Goal: Task Accomplishment & Management: Manage account settings

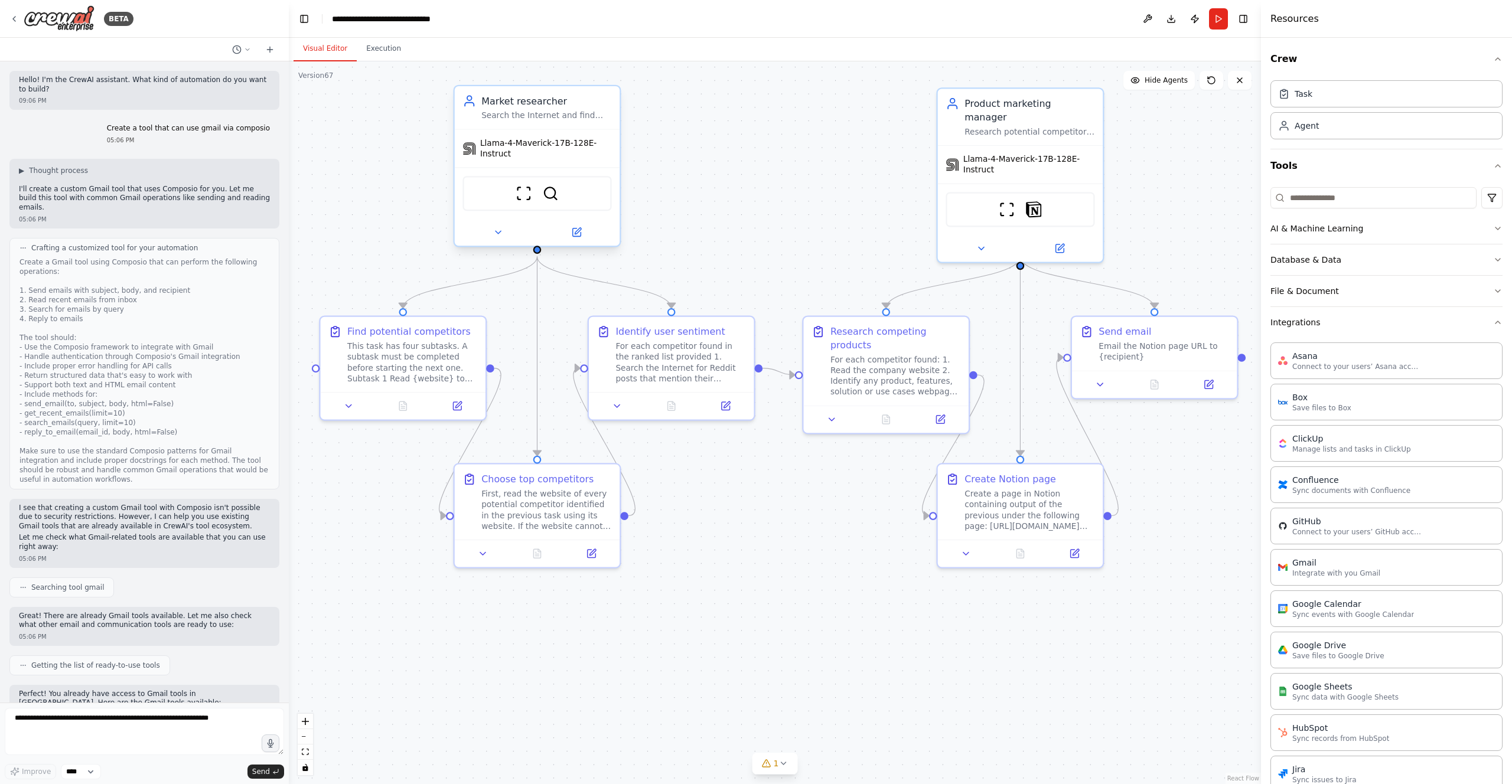
scroll to position [2988, 0]
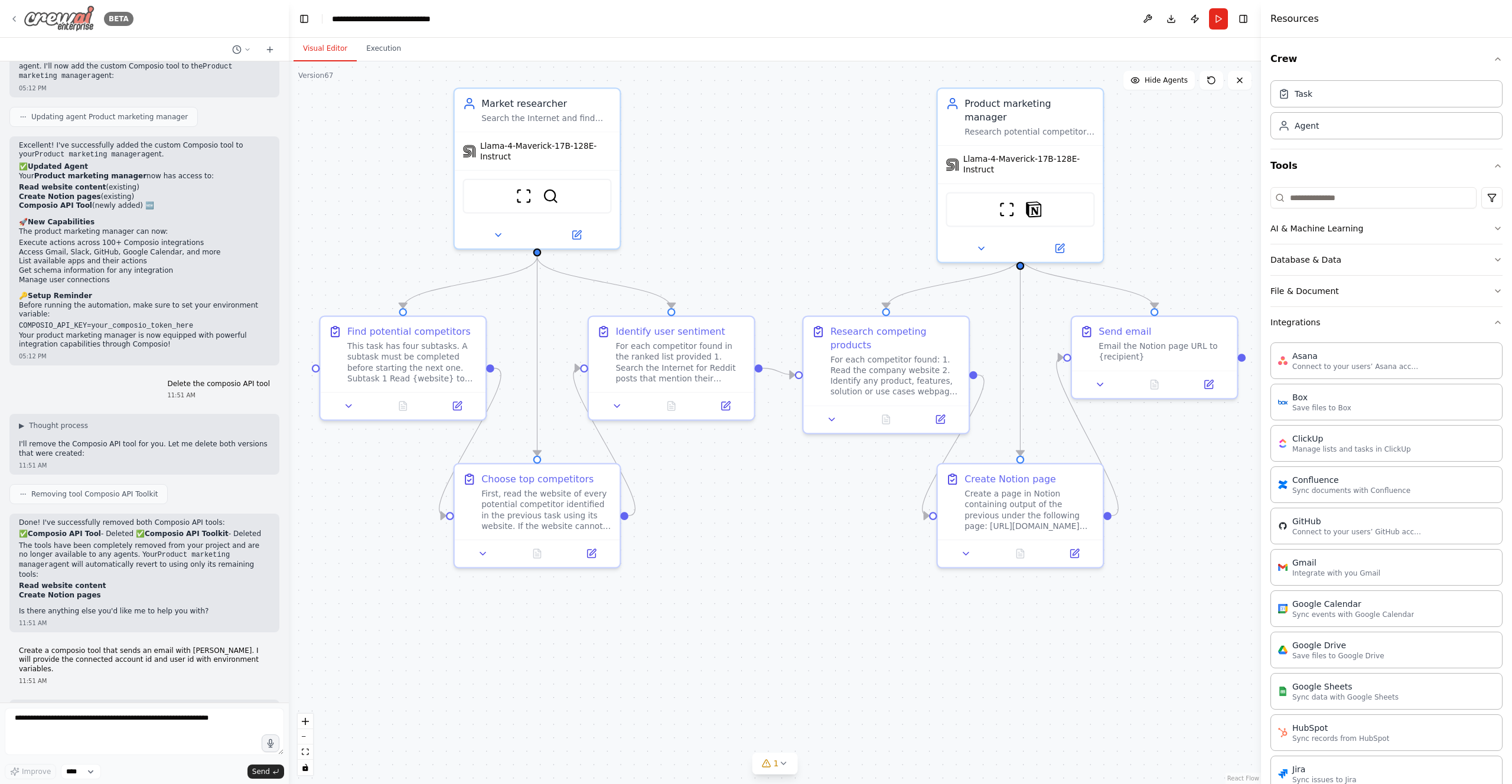
click at [19, 16] on div "BETA" at bounding box center [71, 18] width 124 height 26
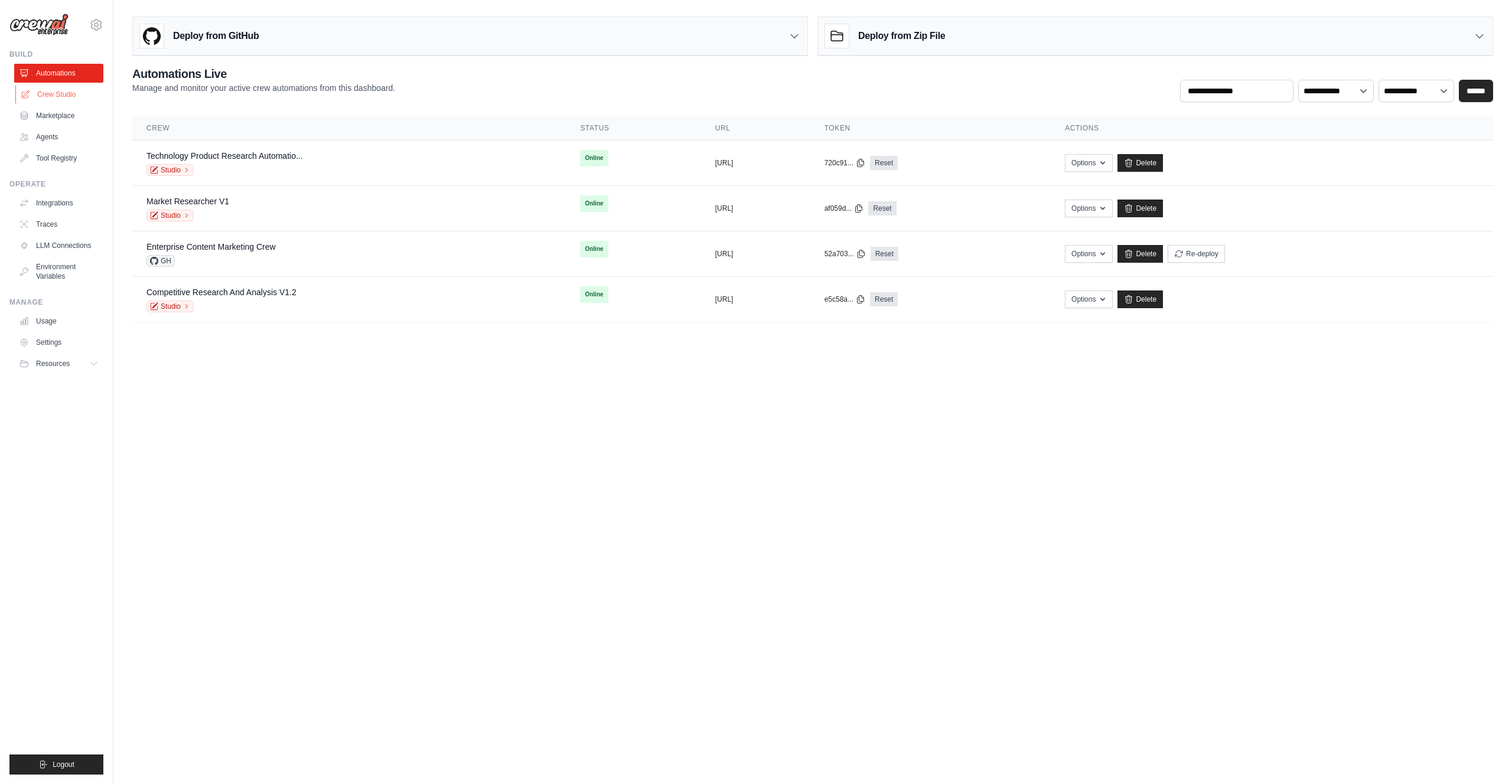
click at [59, 92] on link "Crew Studio" at bounding box center [60, 95] width 90 height 19
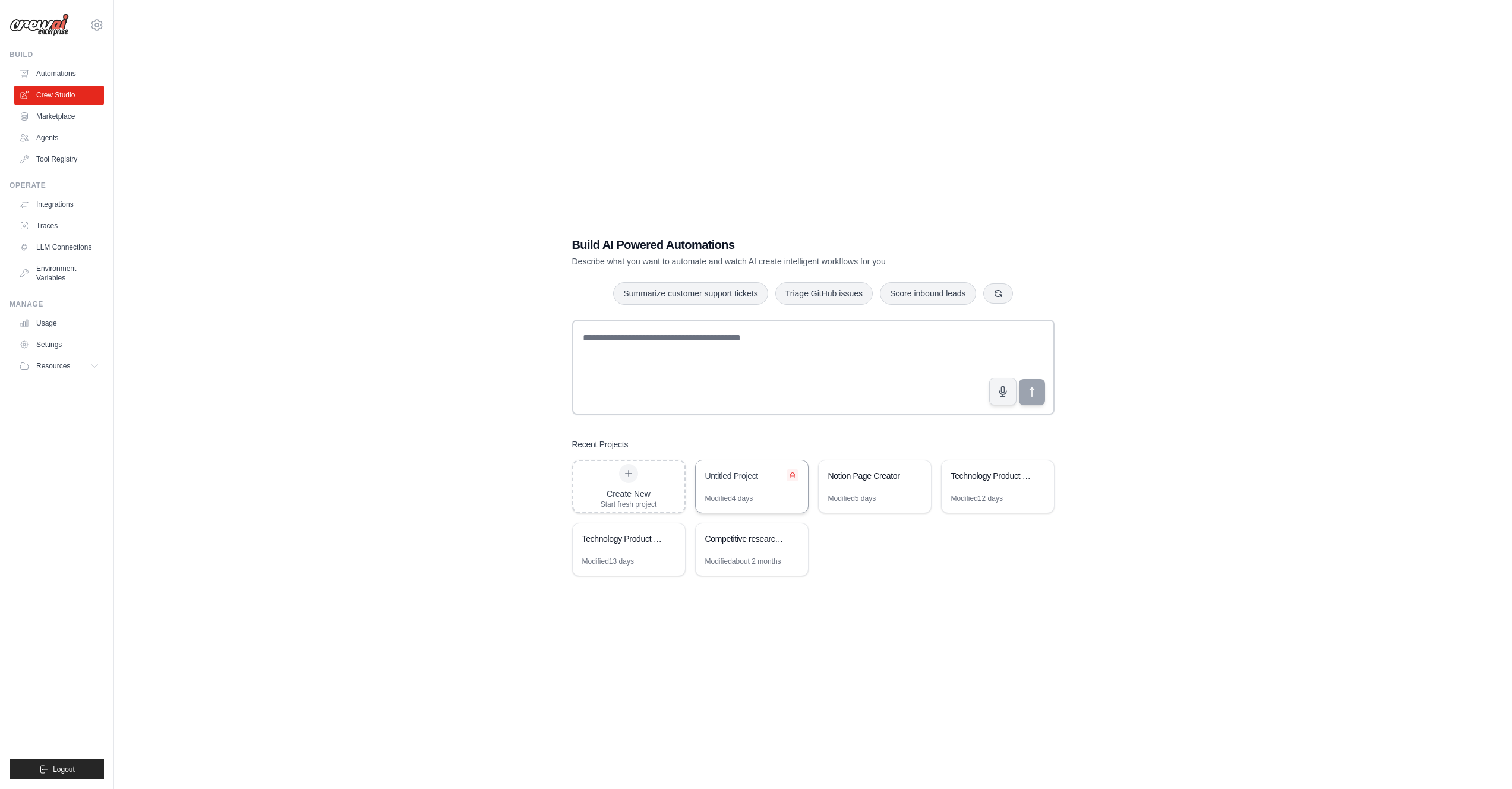
click at [793, 473] on icon at bounding box center [793, 475] width 7 height 7
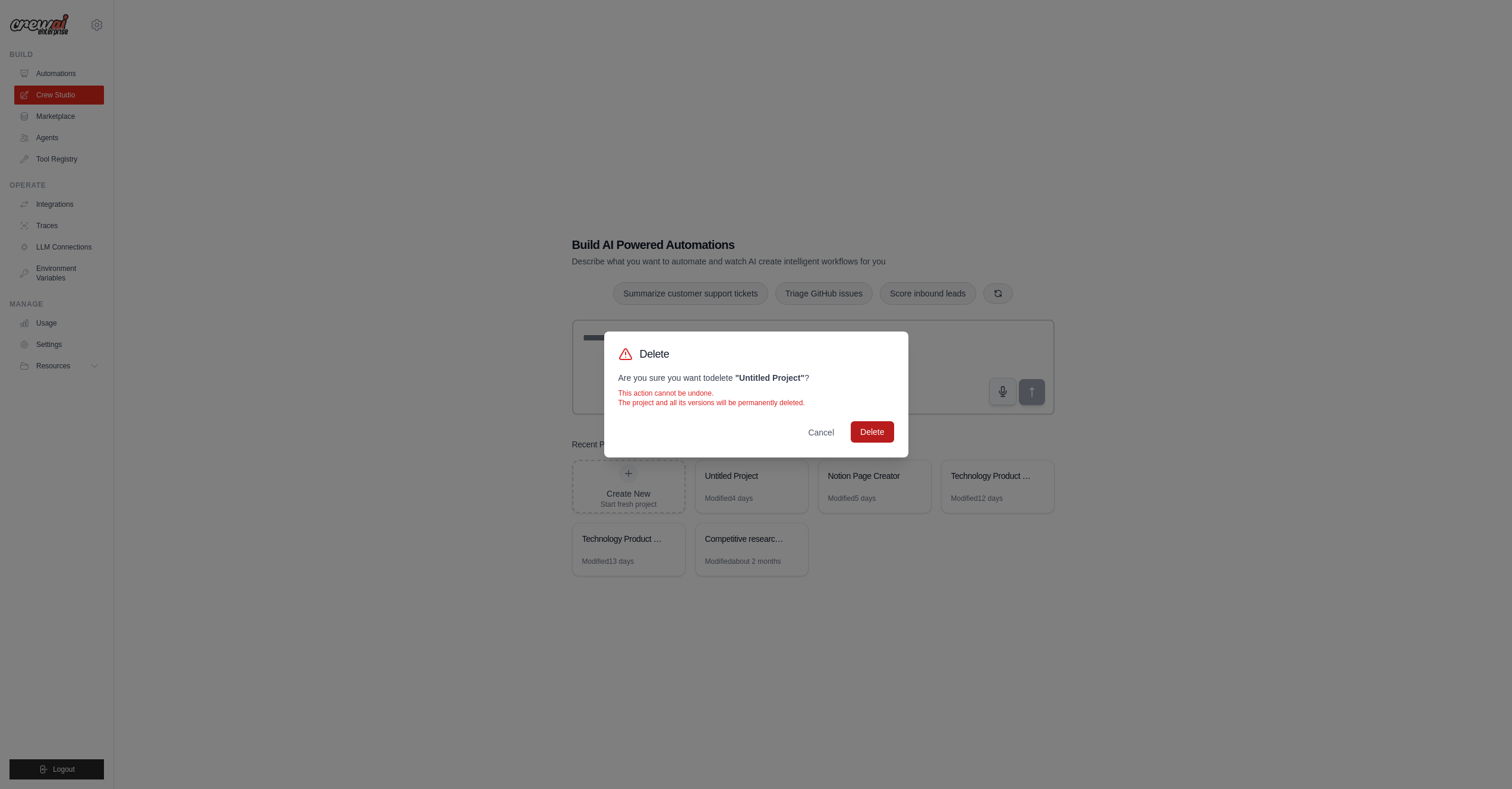
click at [864, 431] on button "Delete" at bounding box center [872, 432] width 43 height 21
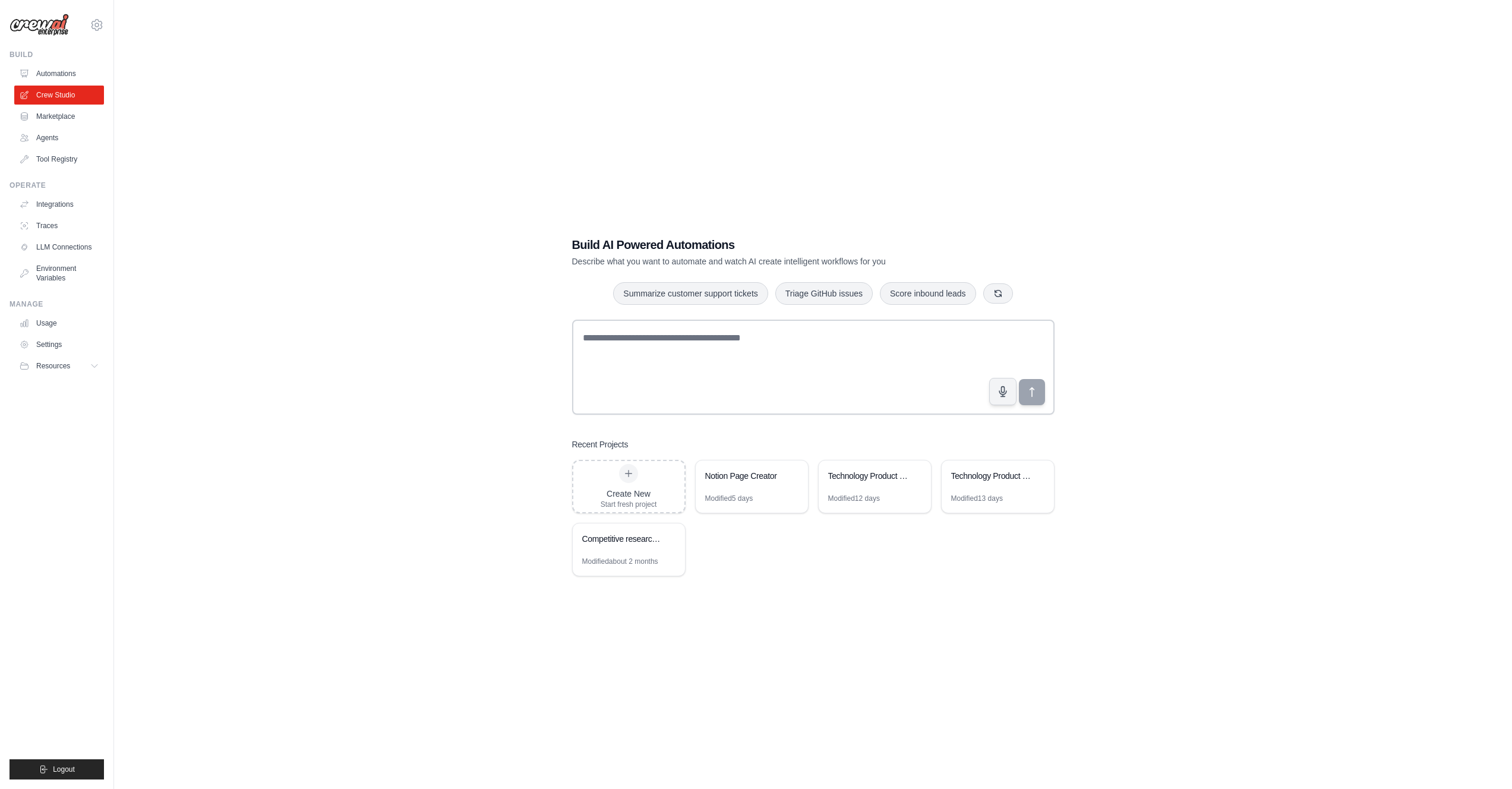
click at [866, 568] on div "Create New Start fresh project Notion Page Creator Modified 5 days Technology P…" at bounding box center [813, 518] width 483 height 117
click at [913, 476] on icon at bounding box center [916, 475] width 7 height 7
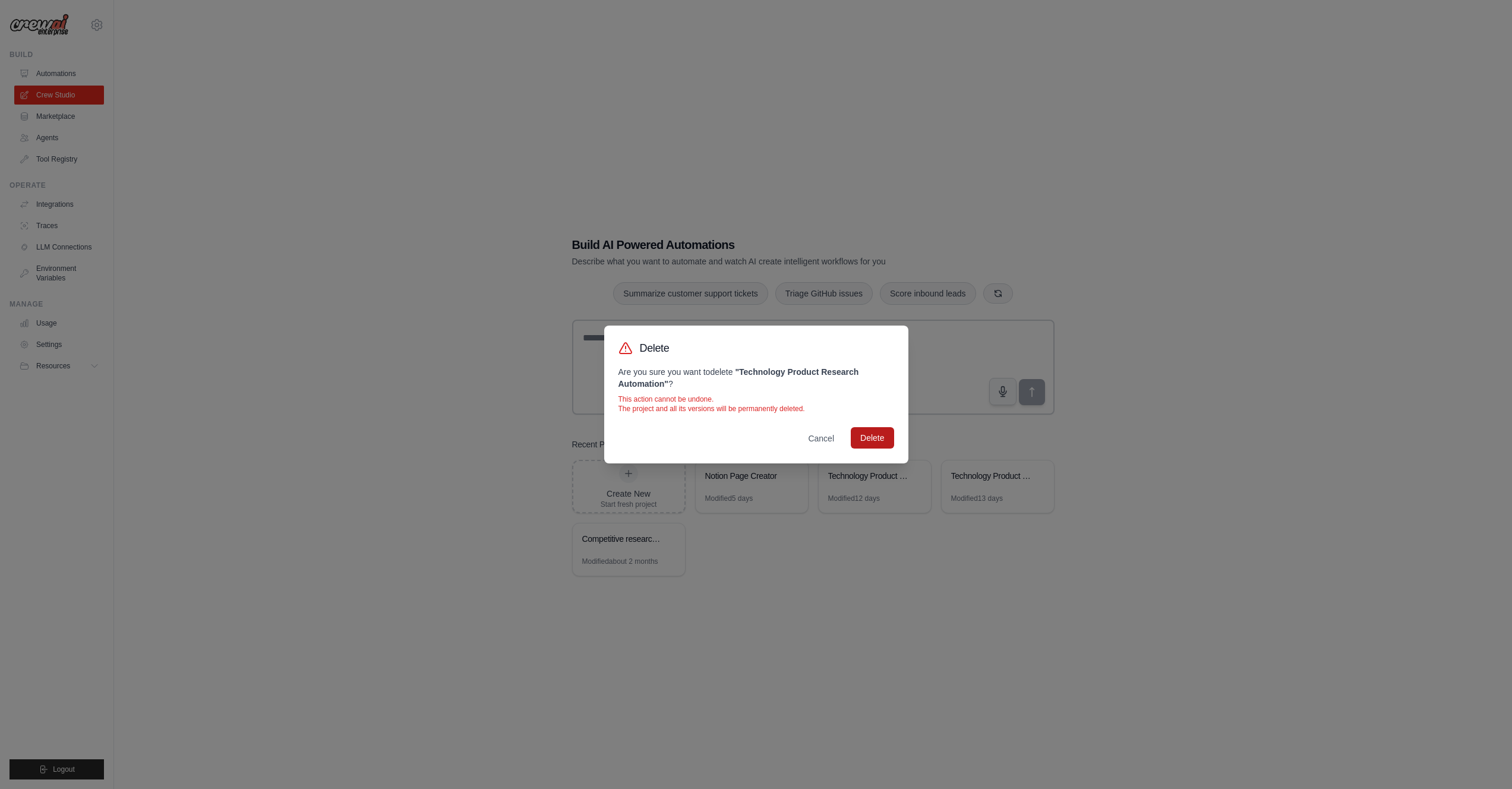
click at [877, 438] on button "Delete" at bounding box center [872, 438] width 43 height 21
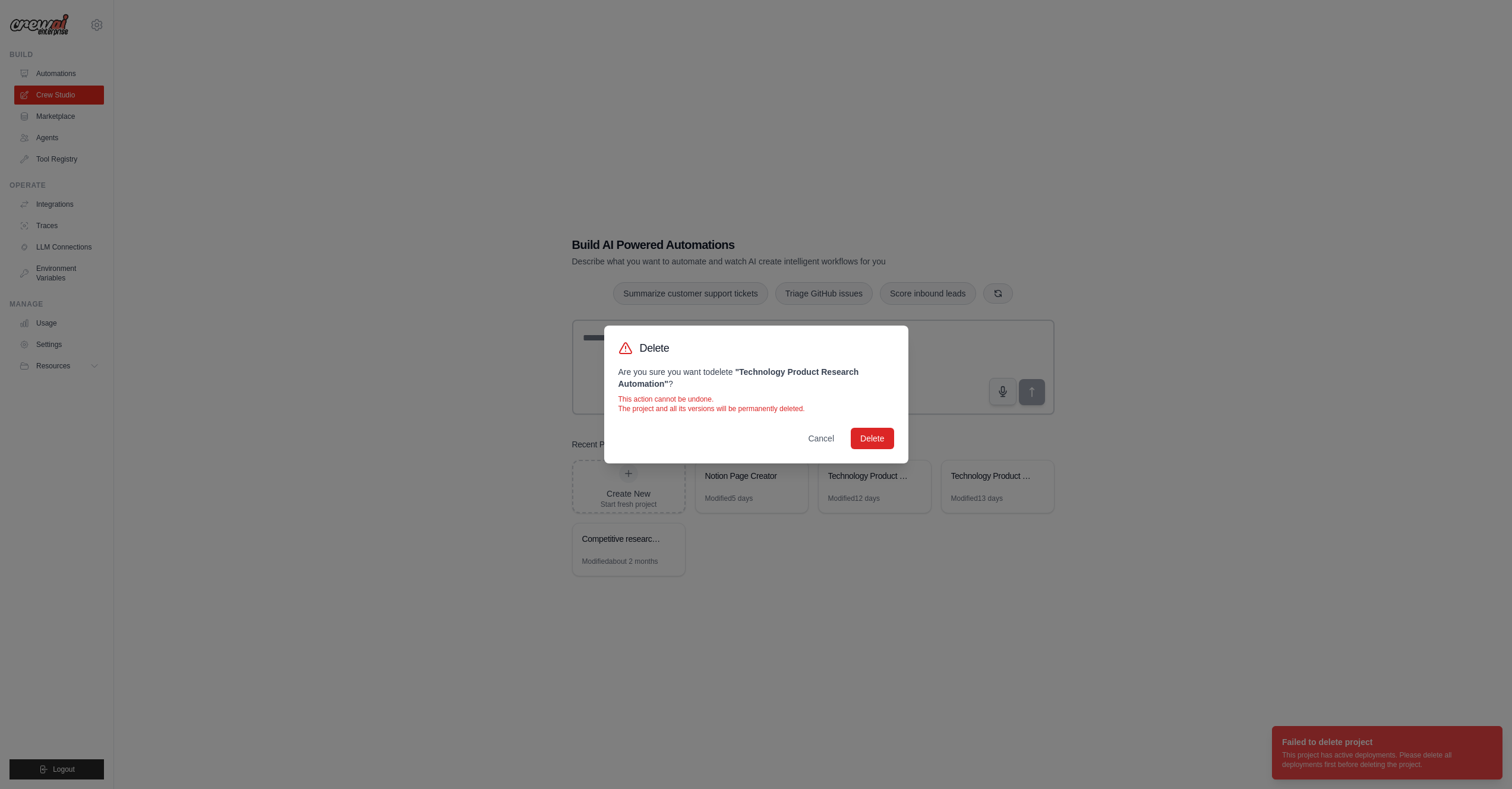
click at [880, 569] on div "Delete Are you sure you want to delete " Technology Product Research Automation…" at bounding box center [756, 394] width 1512 height 789
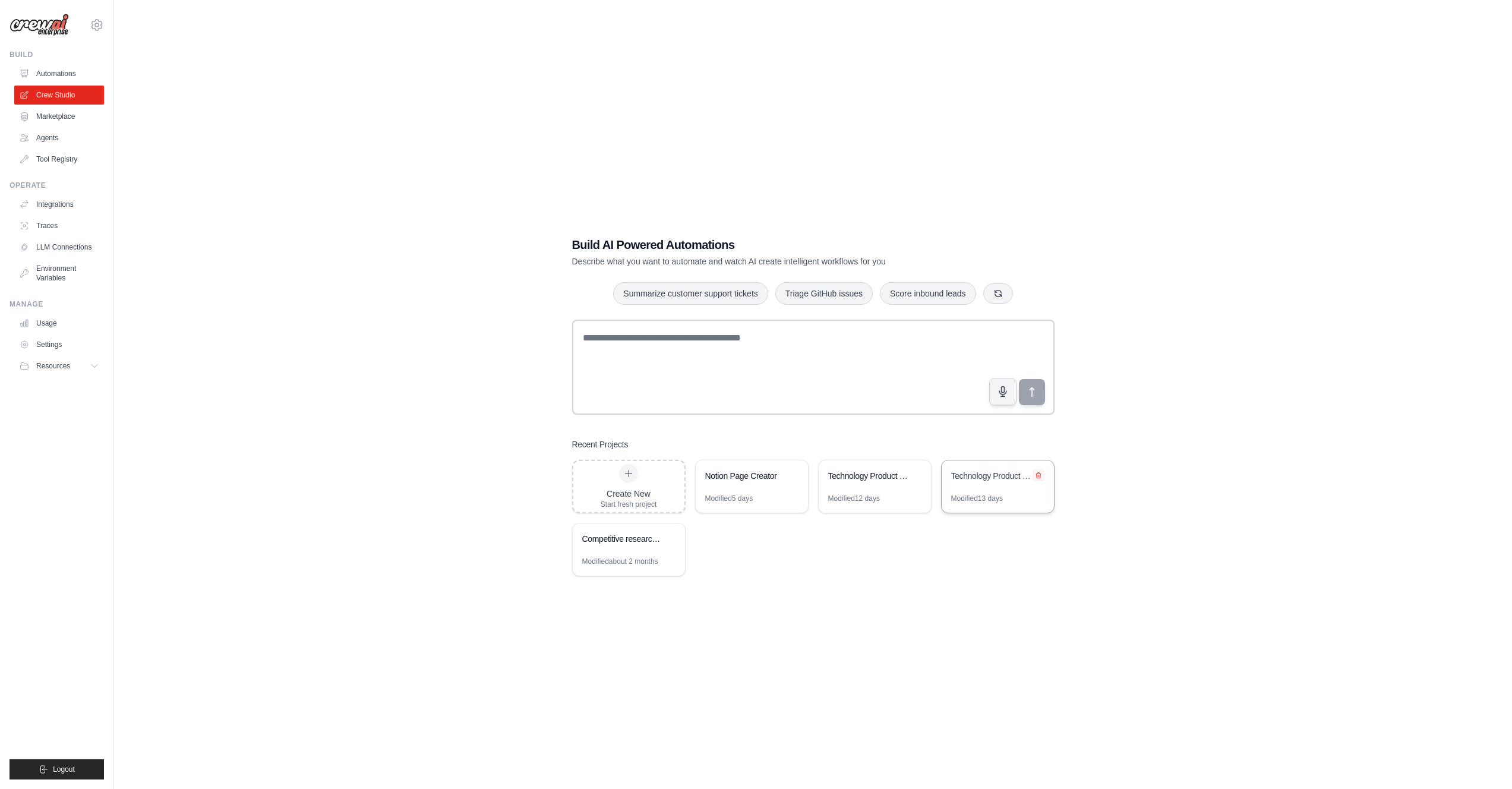
click at [1036, 476] on icon at bounding box center [1038, 475] width 7 height 7
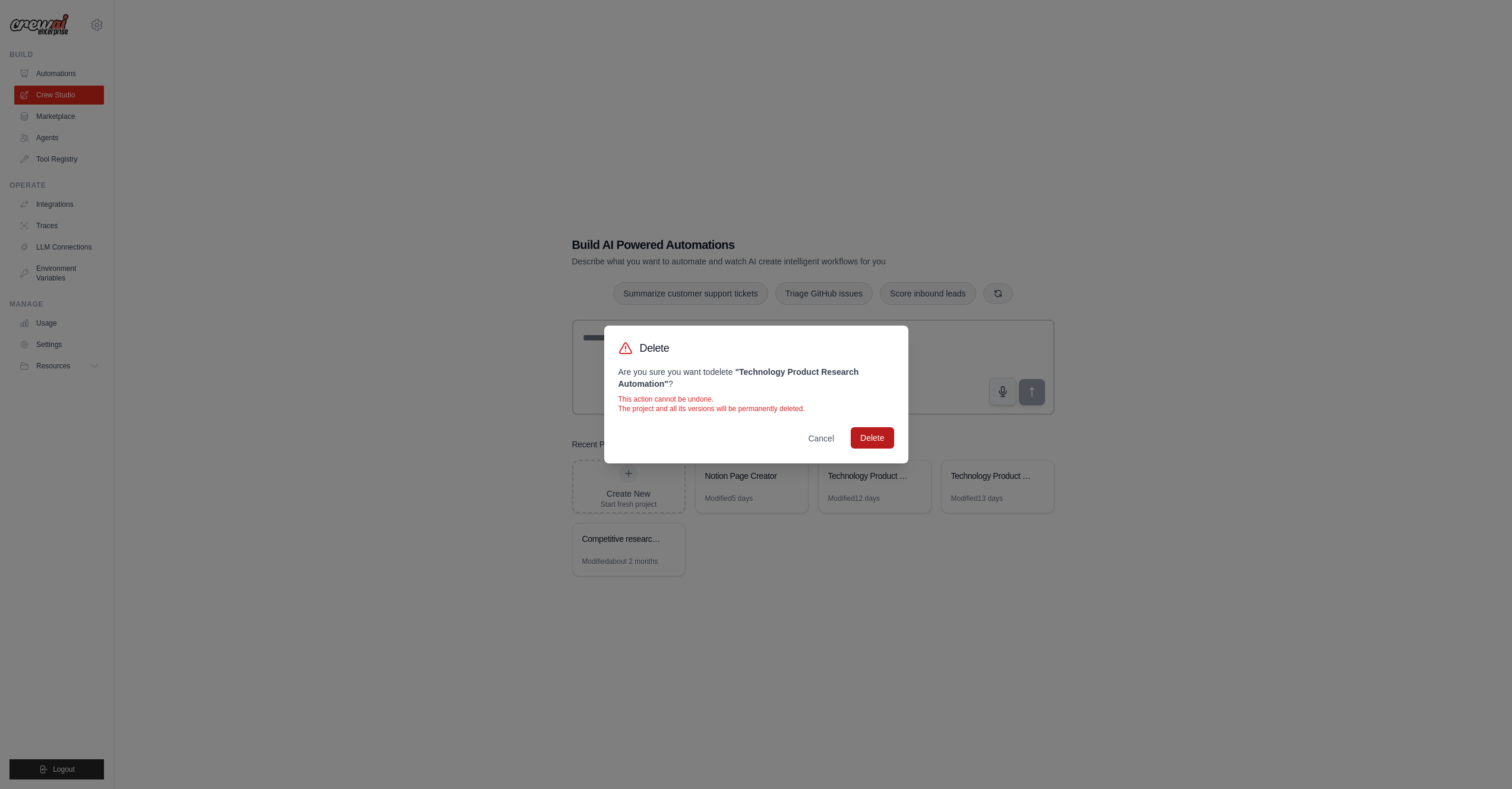
click at [883, 438] on button "Delete" at bounding box center [872, 438] width 43 height 21
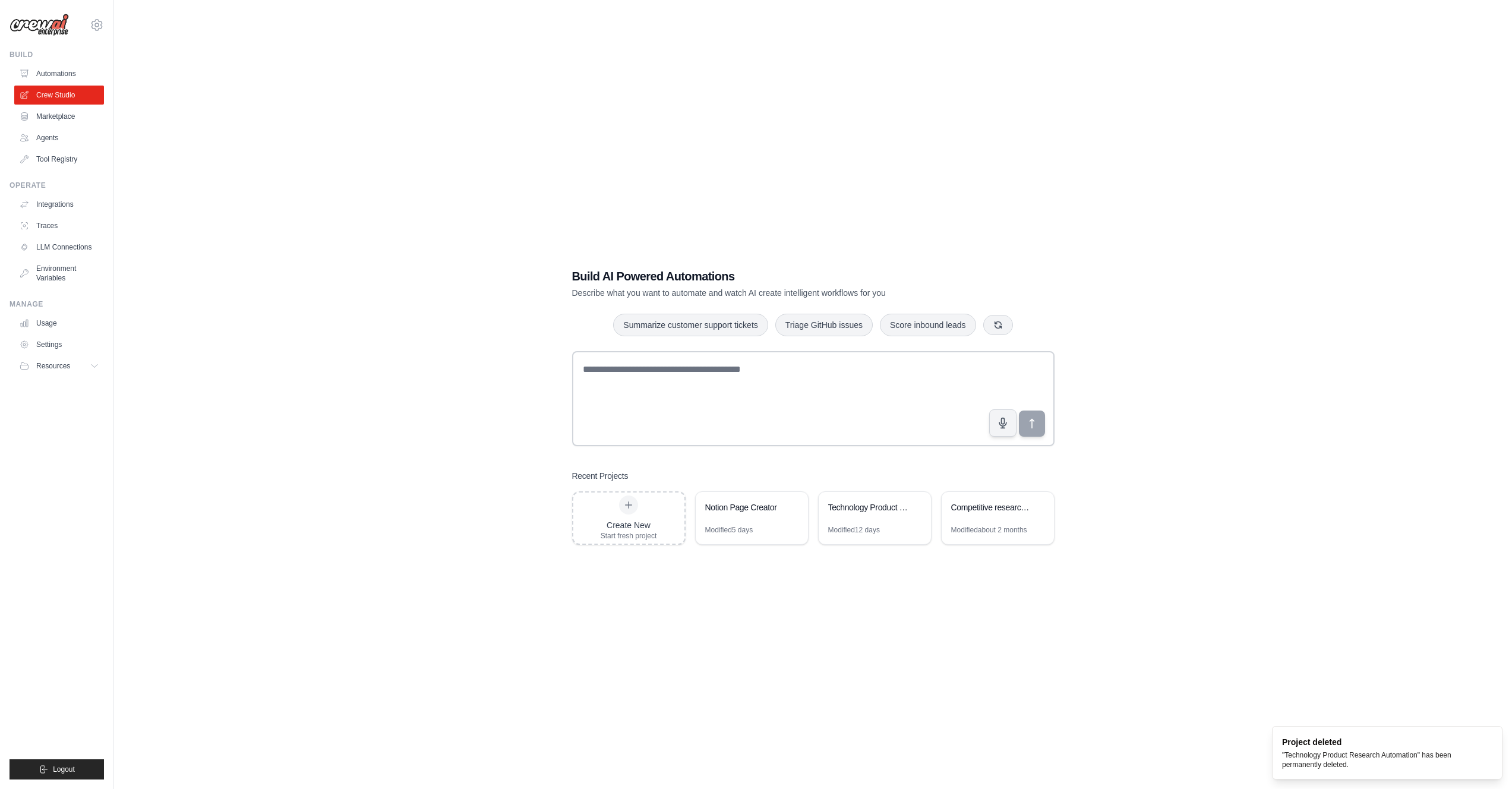
click at [959, 623] on div "Build AI Powered Automations Describe what you want to automate and watch AI cr…" at bounding box center [812, 406] width 1360 height 789
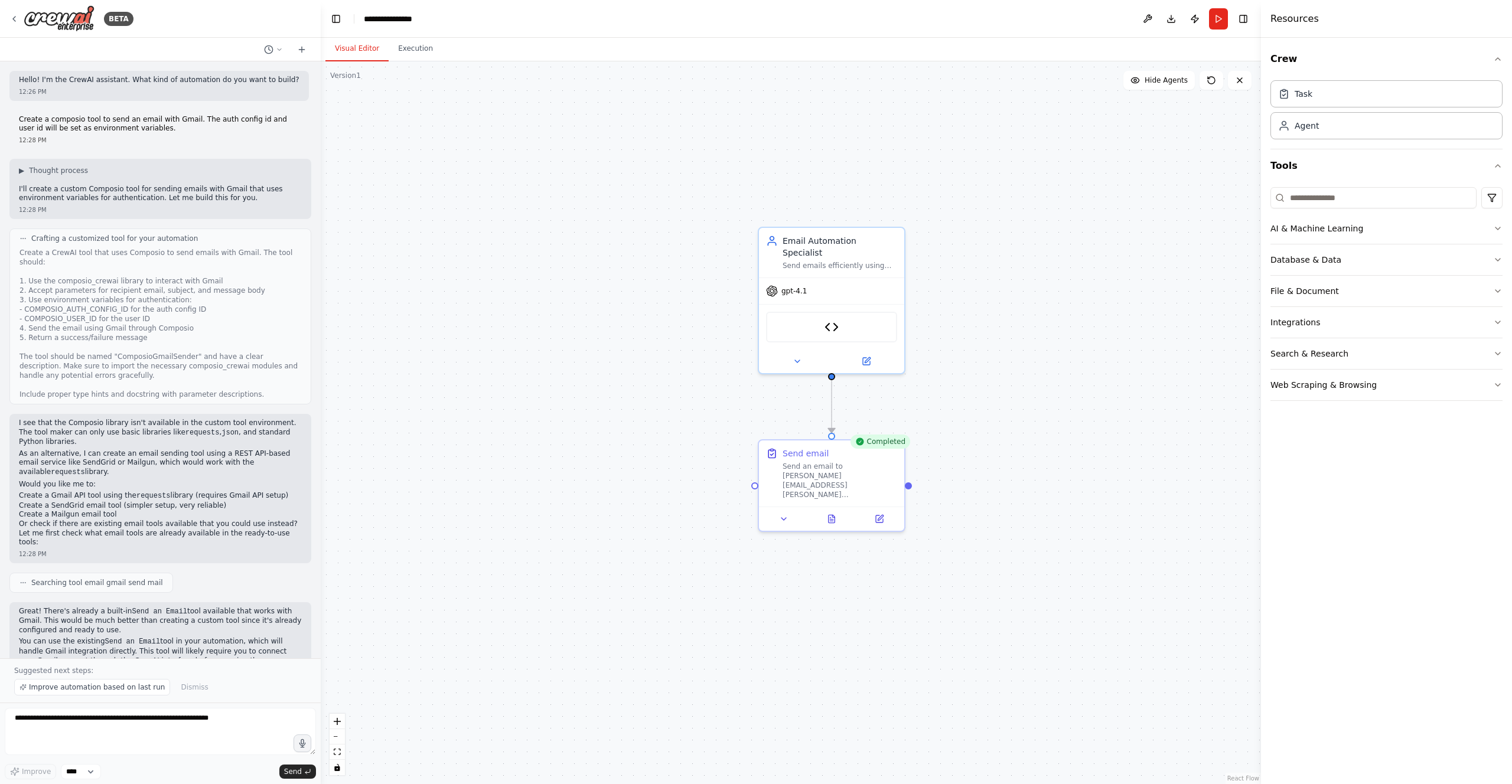
scroll to position [12295, 0]
